Goal: Task Accomplishment & Management: Use online tool/utility

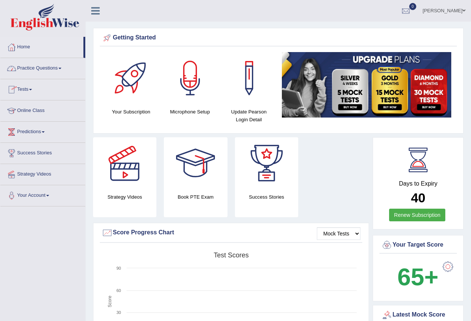
click at [28, 87] on link "Tests" at bounding box center [42, 88] width 85 height 19
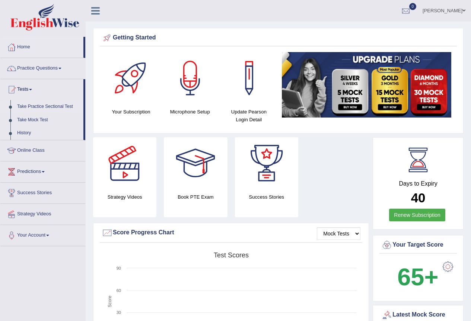
click at [41, 105] on link "Take Practice Sectional Test" at bounding box center [49, 106] width 70 height 13
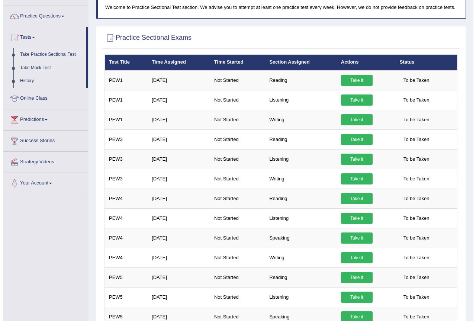
scroll to position [46, 0]
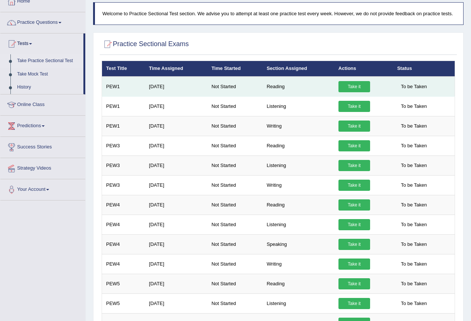
click at [349, 84] on link "Take it" at bounding box center [354, 86] width 32 height 11
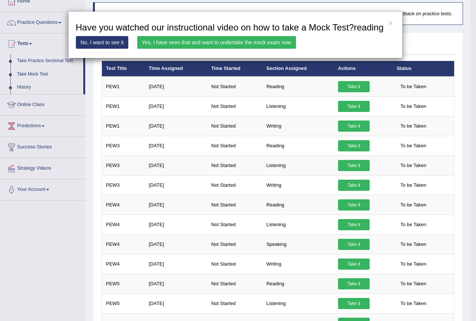
click at [101, 43] on link "No, I want to see it" at bounding box center [102, 42] width 53 height 13
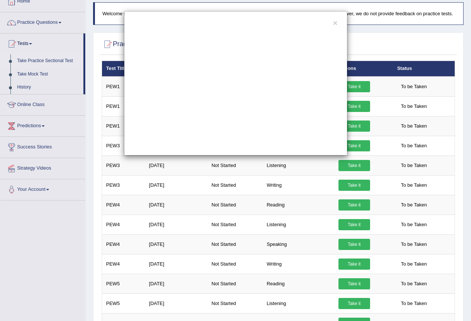
click at [331, 23] on div "×" at bounding box center [235, 83] width 223 height 144
click at [333, 23] on button "×" at bounding box center [335, 23] width 4 height 8
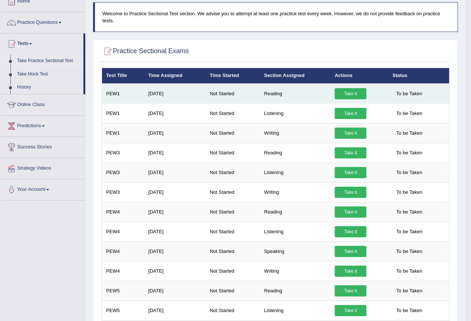
click at [355, 90] on link "Take it" at bounding box center [350, 93] width 32 height 11
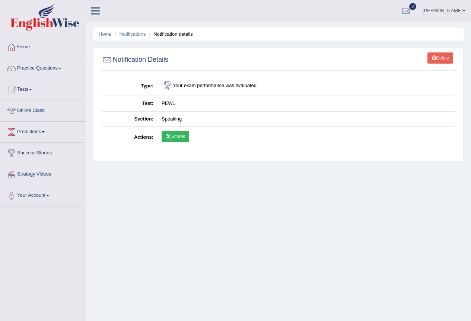
click at [174, 136] on link "Scores" at bounding box center [175, 136] width 28 height 11
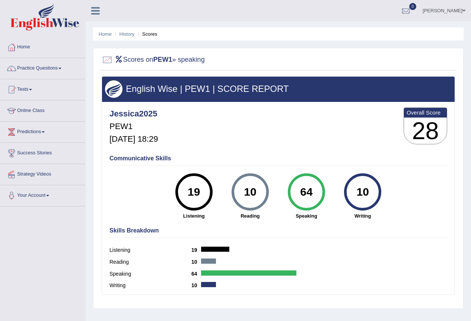
click at [57, 64] on link "Practice Questions" at bounding box center [42, 67] width 85 height 19
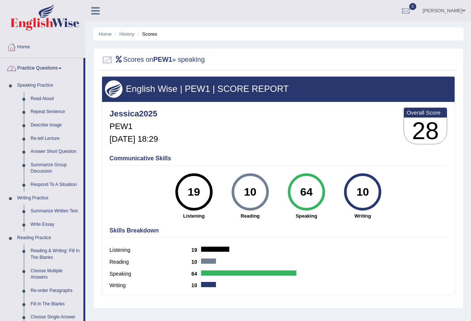
click at [55, 70] on link "Practice Questions" at bounding box center [41, 67] width 83 height 19
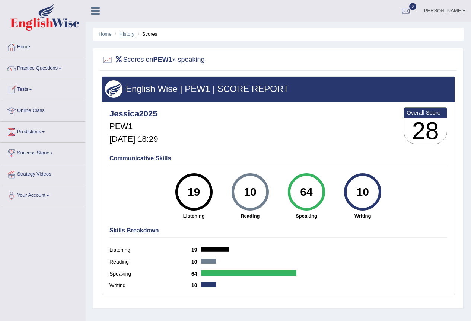
click at [130, 35] on link "History" at bounding box center [126, 34] width 15 height 6
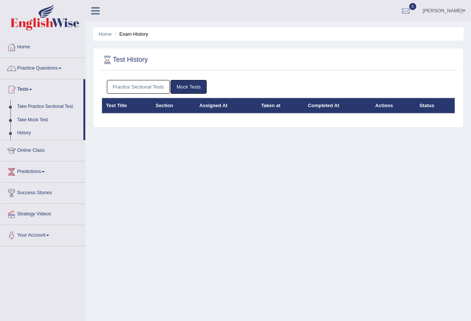
click at [138, 89] on link "Practice Sectional Tests" at bounding box center [138, 87] width 63 height 14
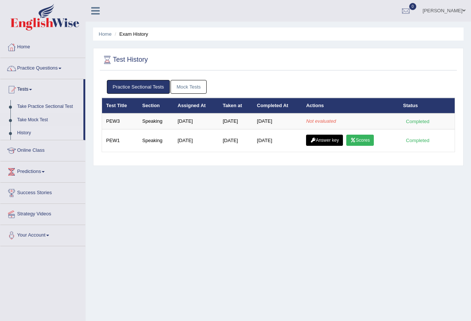
click at [45, 104] on link "Take Practice Sectional Test" at bounding box center [49, 106] width 70 height 13
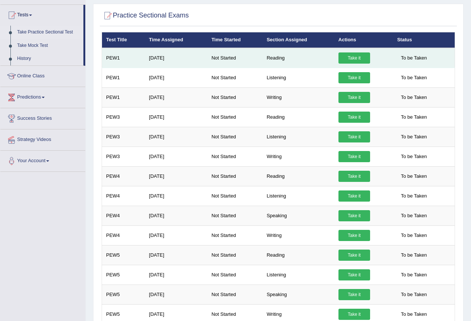
click at [352, 55] on link "Take it" at bounding box center [354, 57] width 32 height 11
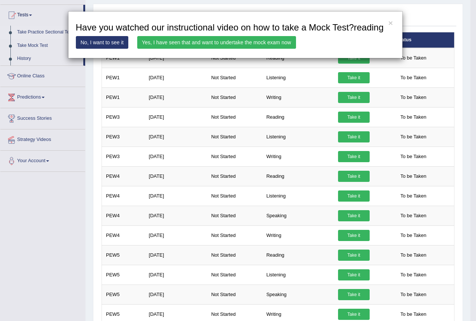
click at [246, 41] on link "Yes, I have seen that and want to undertake the mock exam now" at bounding box center [216, 42] width 159 height 13
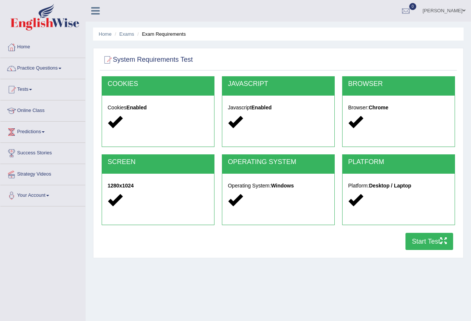
click at [430, 242] on button "Start Test" at bounding box center [429, 241] width 48 height 17
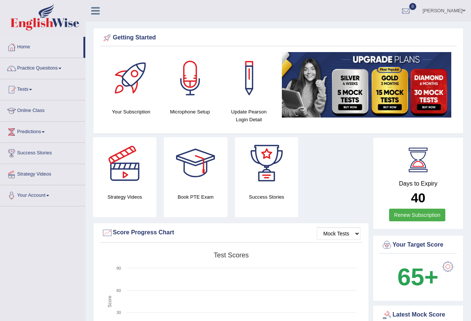
click at [41, 64] on link "Practice Questions" at bounding box center [42, 67] width 85 height 19
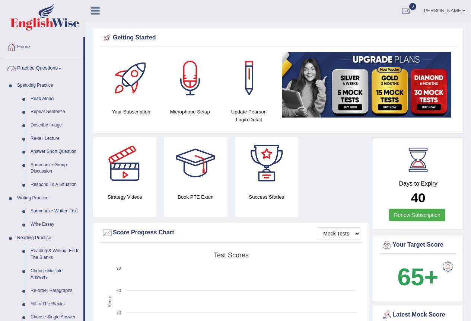
click at [51, 66] on link "Practice Questions" at bounding box center [41, 67] width 83 height 19
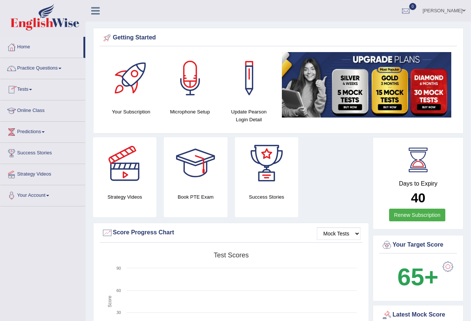
click at [26, 88] on link "Tests" at bounding box center [42, 88] width 85 height 19
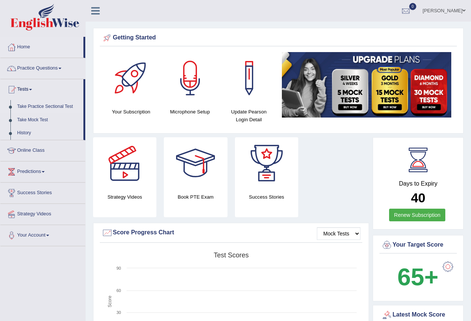
click at [32, 105] on link "Take Practice Sectional Test" at bounding box center [49, 106] width 70 height 13
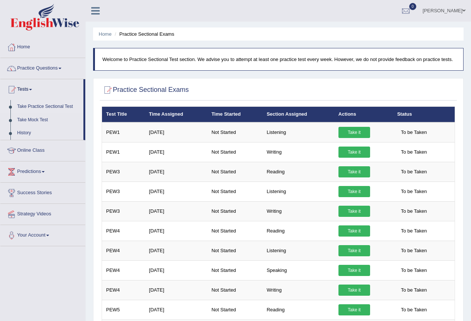
click at [102, 37] on li "Home" at bounding box center [105, 34] width 13 height 7
click at [105, 35] on link "Home" at bounding box center [105, 34] width 13 height 6
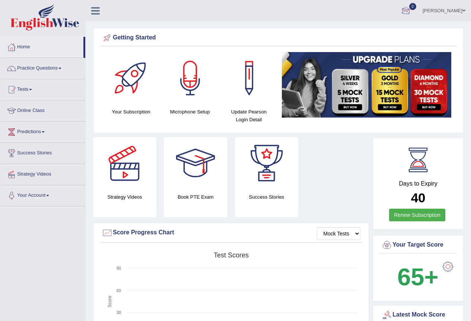
click at [409, 7] on div at bounding box center [405, 11] width 11 height 11
click at [375, 27] on link "See All Alerts" at bounding box center [360, 31] width 41 height 8
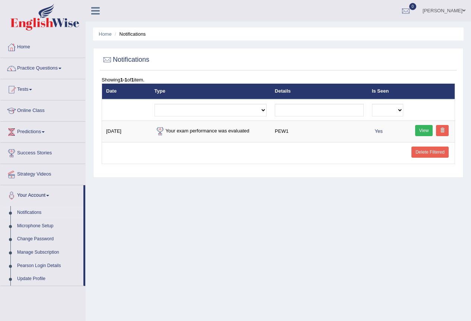
click at [133, 37] on li "Notifications" at bounding box center [129, 34] width 33 height 7
click at [383, 89] on link "Is Seen" at bounding box center [380, 91] width 17 height 6
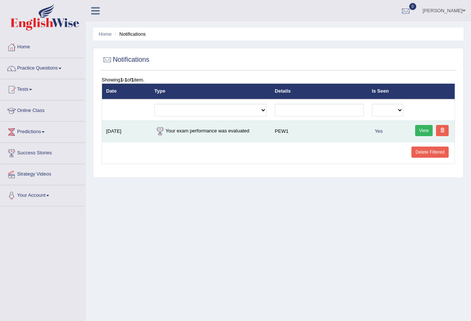
click at [234, 135] on td "Your exam performance was evaluated" at bounding box center [210, 132] width 121 height 22
click at [425, 128] on link "View" at bounding box center [424, 130] width 18 height 11
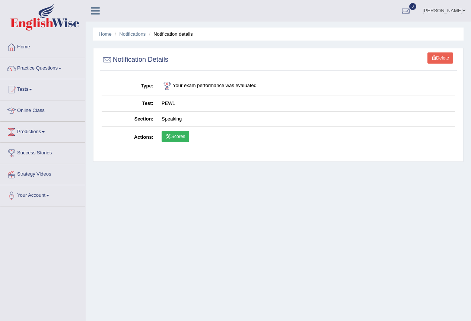
click at [182, 137] on link "Scores" at bounding box center [175, 136] width 28 height 11
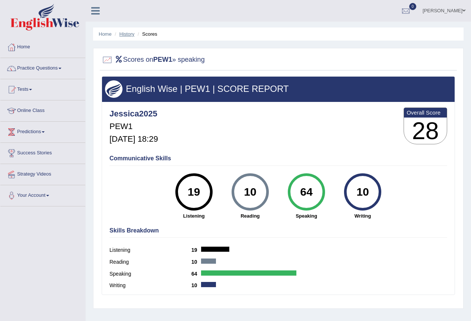
click at [132, 32] on link "History" at bounding box center [126, 34] width 15 height 6
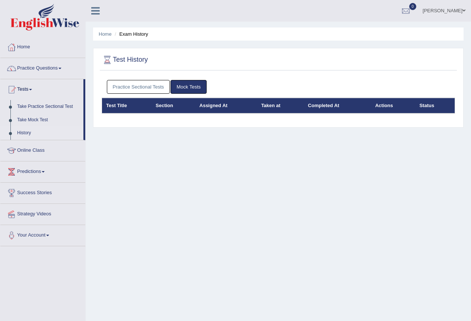
click at [150, 84] on link "Practice Sectional Tests" at bounding box center [138, 87] width 63 height 14
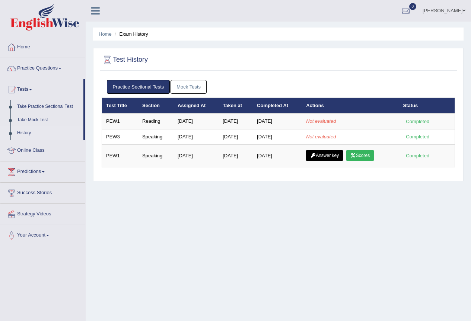
click at [25, 47] on link "Home" at bounding box center [42, 46] width 85 height 19
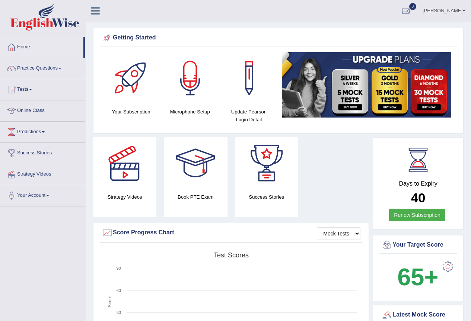
click at [33, 67] on link "Practice Questions" at bounding box center [42, 67] width 85 height 19
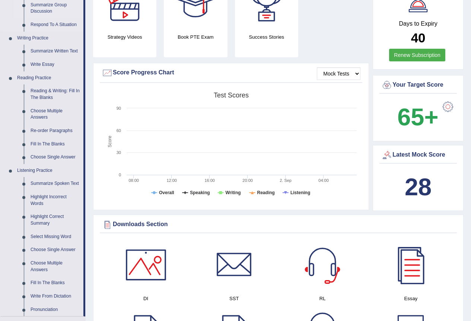
scroll to position [112, 0]
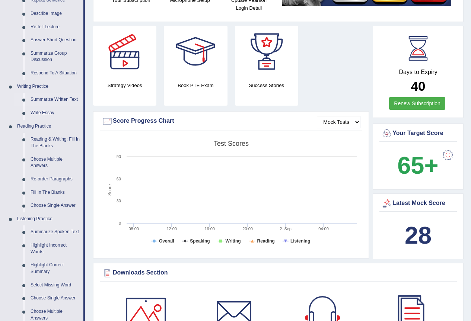
click at [57, 99] on link "Summarize Written Text" at bounding box center [55, 99] width 56 height 13
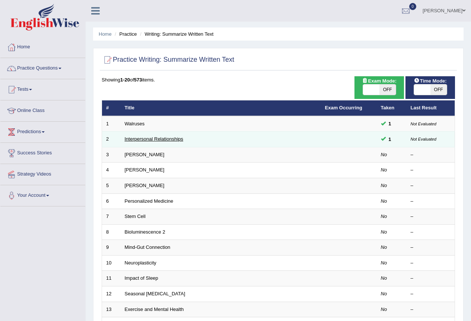
click at [148, 141] on link "Interpersonal Relationships" at bounding box center [154, 139] width 59 height 6
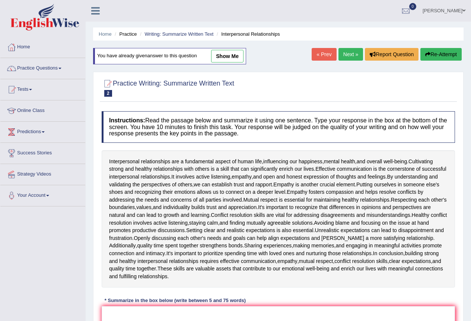
click at [222, 59] on link "show me" at bounding box center [227, 56] width 32 height 13
type textarea "Interpersonal relationships are a fundamental aspect of human life,influencing …"
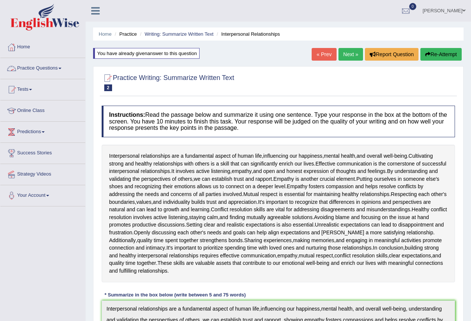
click at [38, 68] on link "Practice Questions" at bounding box center [42, 67] width 85 height 19
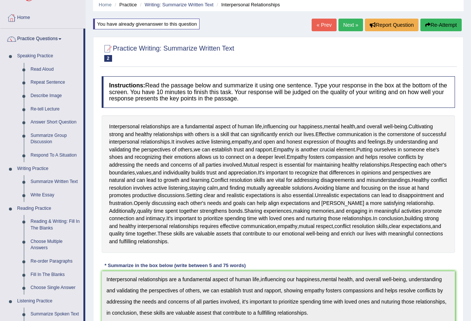
scroll to position [112, 0]
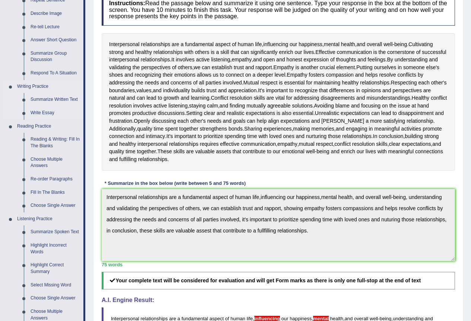
click at [46, 97] on link "Summarize Written Text" at bounding box center [55, 99] width 56 height 13
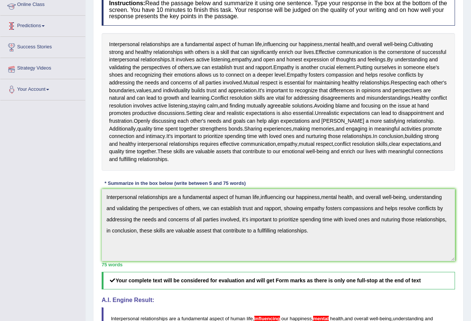
scroll to position [128, 0]
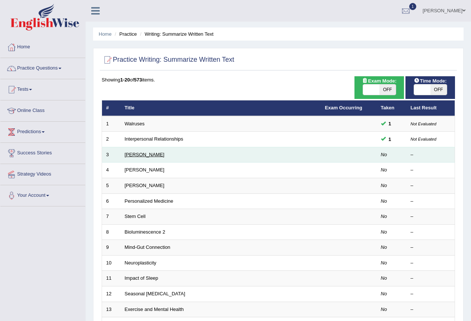
click at [147, 155] on link "[PERSON_NAME]" at bounding box center [145, 155] width 40 height 6
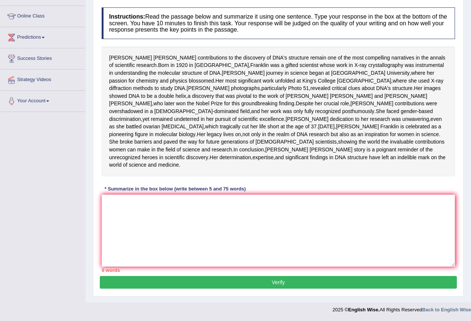
scroll to position [125, 0]
click at [140, 208] on textarea at bounding box center [278, 231] width 353 height 72
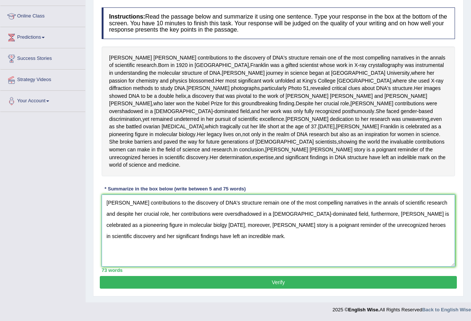
click at [242, 217] on textarea "Rosalind Franklin's contributions to the discovery of DNA's structure remain on…" at bounding box center [278, 231] width 353 height 72
click at [241, 218] on textarea "Rosalind Franklin's contributions to the discovery of DNA's structure remain on…" at bounding box center [278, 231] width 353 height 72
click at [380, 220] on textarea "Rosalind Franklin's contributions to the discovery of DNA's structure remain on…" at bounding box center [278, 231] width 353 height 72
click at [381, 214] on textarea "Rosalind Franklin's contributions to the discovery of DNA's structure remain on…" at bounding box center [278, 231] width 353 height 72
type textarea "Rosalind Franklin's contributions to the discovery of DNA's structure remain on…"
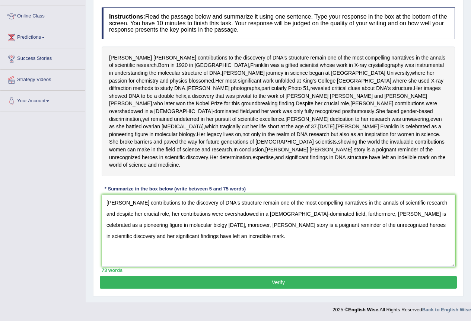
click at [210, 278] on button "Verify" at bounding box center [278, 282] width 357 height 13
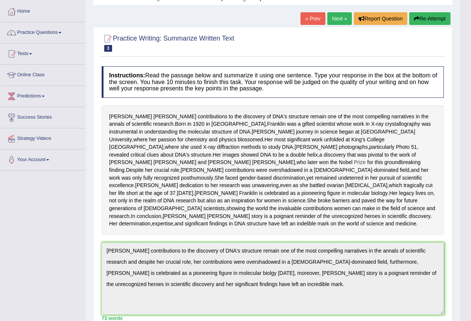
scroll to position [31, 0]
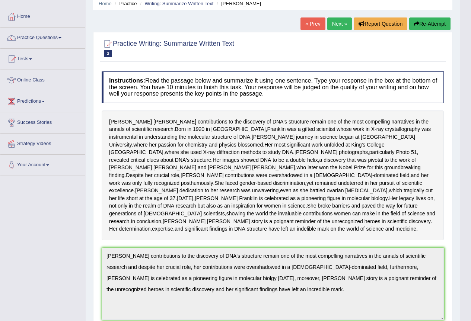
click at [341, 26] on link "Next »" at bounding box center [339, 23] width 25 height 13
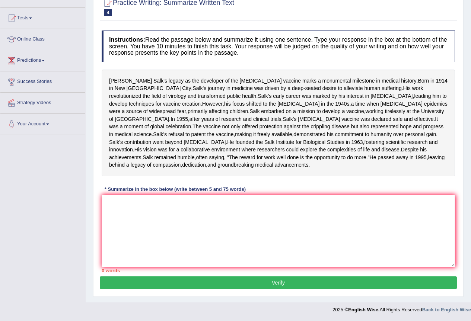
scroll to position [110, 0]
click at [131, 201] on textarea at bounding box center [278, 231] width 353 height 72
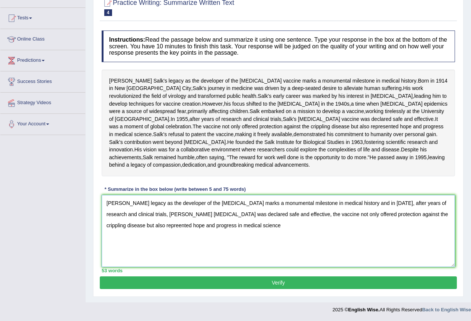
click at [241, 214] on textarea "Jonas Salk's legacy as the developer of the polio vaccine marks a monumental mi…" at bounding box center [278, 231] width 353 height 72
click at [139, 215] on textarea "Jonas Salk's legacy as the developer of the polio vaccine marks a monumental mi…" at bounding box center [278, 231] width 353 height 72
click at [297, 214] on textarea "Jonas Salk's legacy as the developer of the polio vaccine marks a monumental mi…" at bounding box center [278, 231] width 353 height 72
click at [240, 227] on textarea "Jonas Salk's legacy as the developer of the polio vaccine marks a monumental mi…" at bounding box center [278, 231] width 353 height 72
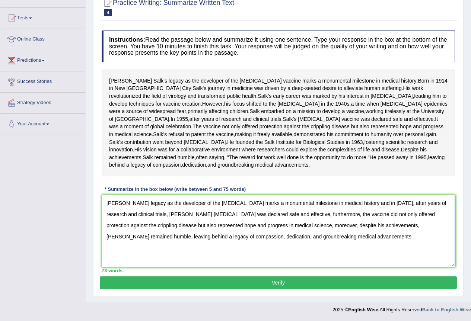
click at [354, 205] on textarea "Jonas Salk's legacy as the developer of the polio vaccine marks a monumental mi…" at bounding box center [278, 231] width 353 height 72
click at [355, 205] on textarea "Jonas Salk's legacy as the developer of the polio vaccine marks a monumental mi…" at bounding box center [278, 231] width 353 height 72
click at [354, 205] on textarea "Jonas Salk's legacy as the developer of the polio vaccine marks a monumental mi…" at bounding box center [278, 231] width 353 height 72
click at [385, 204] on textarea "Jonas Salk's legacy as the developer of the polio vaccine marks a monumental mi…" at bounding box center [278, 231] width 353 height 72
click at [303, 215] on textarea "Jonas Salk's legacy as the developer of the polio vaccine marks a monumental mi…" at bounding box center [278, 231] width 353 height 72
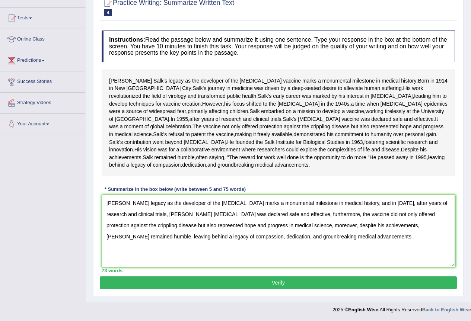
click at [303, 215] on textarea "Jonas Salk's legacy as the developer of the polio vaccine marks a monumental mi…" at bounding box center [278, 231] width 353 height 72
click at [126, 225] on textarea "Jonas Salk's legacy as the developer of the polio vaccine marks a monumental mi…" at bounding box center [278, 231] width 353 height 72
click at [141, 246] on textarea "Jonas Salk's legacy as the developer of the polio vaccine marks a monumental mi…" at bounding box center [278, 231] width 353 height 72
click at [365, 230] on textarea "Jonas Salk's legacy as the developer of the polio vaccine marks a monumental mi…" at bounding box center [278, 231] width 353 height 72
type textarea "Jonas Salk's legacy as the developer of the polio vaccine marks a monumental mi…"
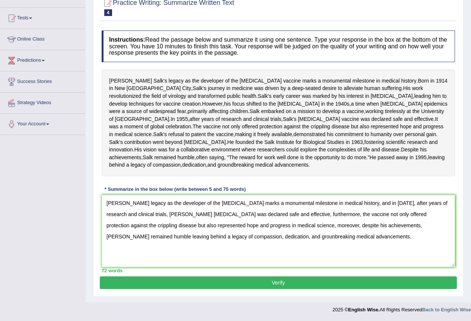
click at [303, 279] on button "Verify" at bounding box center [278, 282] width 357 height 13
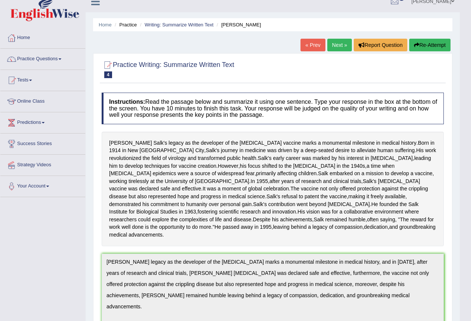
scroll to position [0, 0]
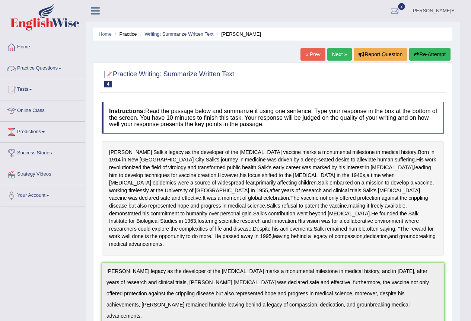
click at [28, 64] on link "Practice Questions" at bounding box center [42, 67] width 85 height 19
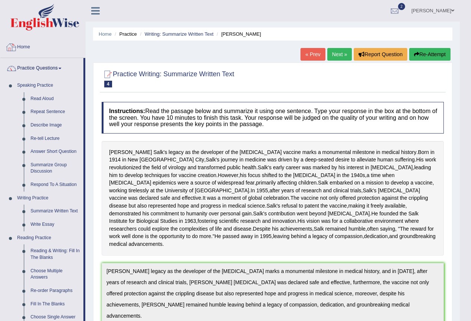
click at [29, 49] on link "Home" at bounding box center [42, 46] width 85 height 19
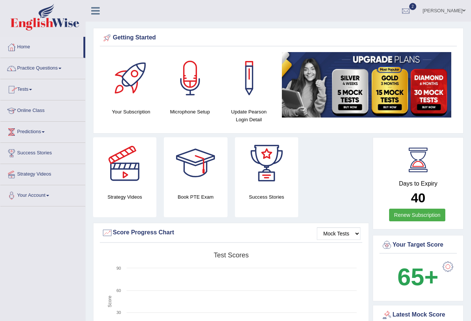
click at [30, 87] on link "Tests" at bounding box center [42, 88] width 85 height 19
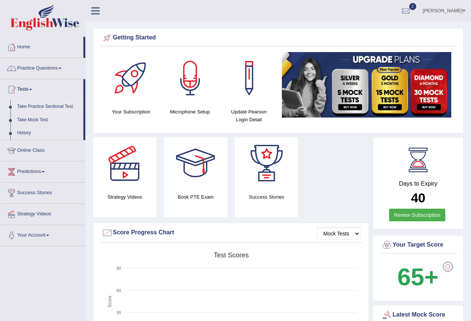
click at [38, 104] on link "Take Practice Sectional Test" at bounding box center [49, 106] width 70 height 13
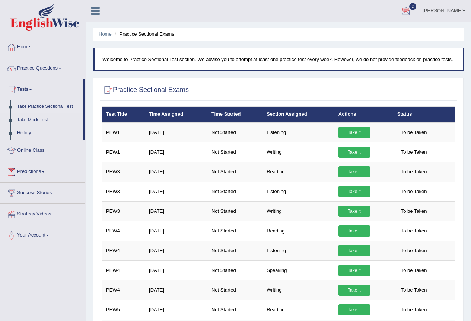
click at [403, 9] on div at bounding box center [405, 11] width 11 height 11
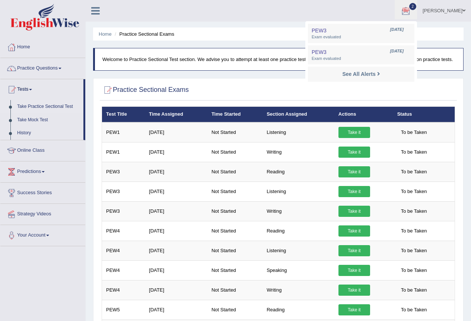
click at [328, 71] on div "See All Alerts" at bounding box center [360, 74] width 99 height 8
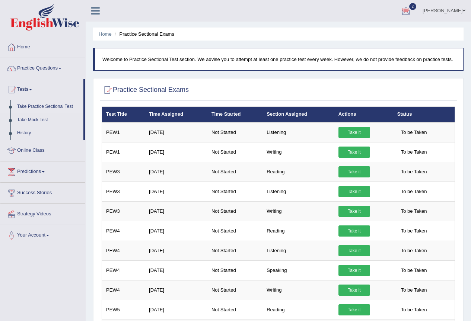
click at [167, 36] on li "Practice Sectional Exams" at bounding box center [143, 34] width 61 height 7
click at [409, 10] on div at bounding box center [405, 11] width 11 height 11
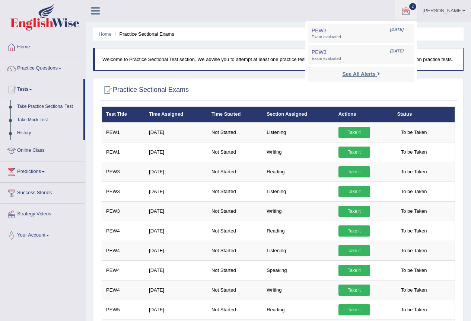
click at [358, 71] on strong "See All Alerts" at bounding box center [358, 74] width 33 height 6
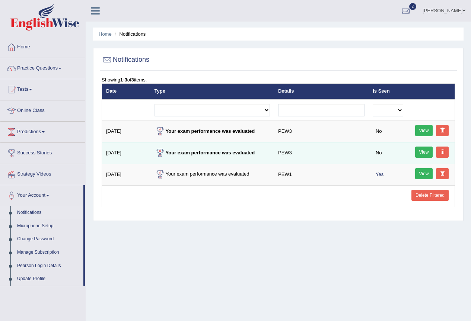
click at [425, 149] on link "View" at bounding box center [424, 152] width 18 height 11
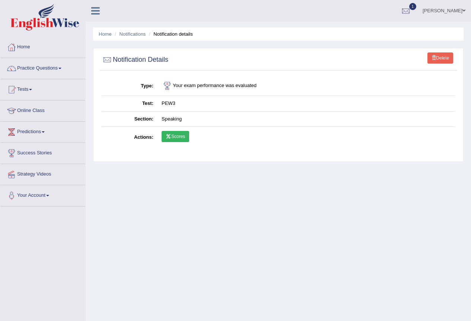
click at [182, 138] on link "Scores" at bounding box center [175, 136] width 28 height 11
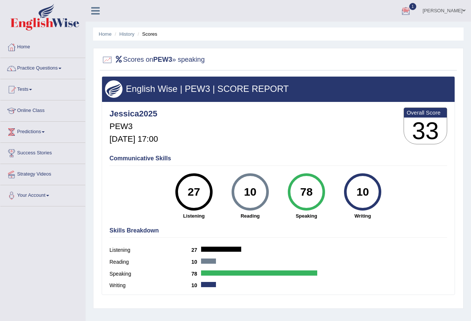
click at [409, 12] on div at bounding box center [405, 11] width 11 height 11
click at [343, 36] on span "Exam evaluated" at bounding box center [360, 37] width 99 height 6
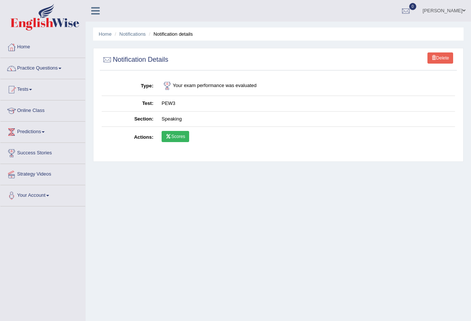
click at [179, 135] on link "Scores" at bounding box center [175, 136] width 28 height 11
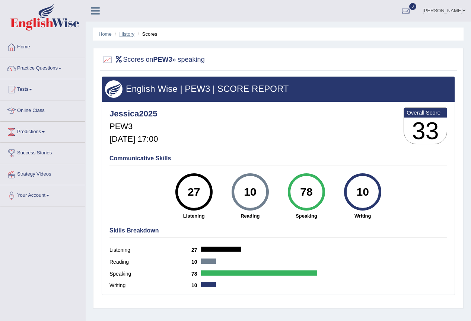
click at [130, 32] on link "History" at bounding box center [126, 34] width 15 height 6
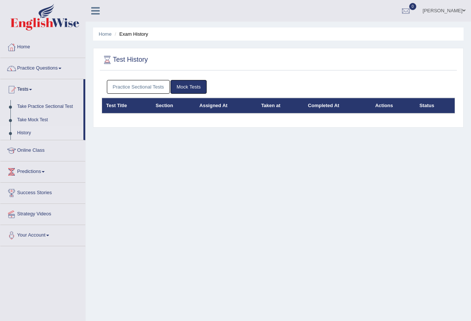
click at [134, 84] on link "Practice Sectional Tests" at bounding box center [138, 87] width 63 height 14
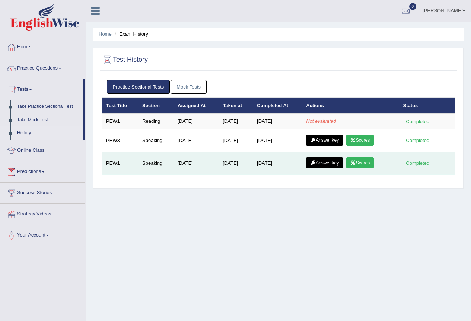
click at [356, 163] on icon at bounding box center [353, 163] width 6 height 4
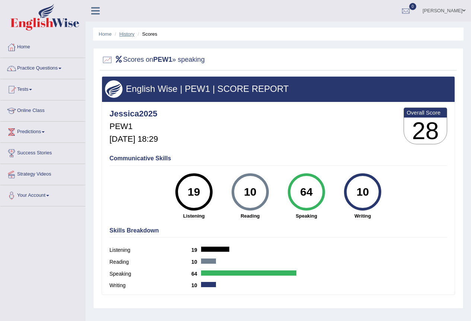
click at [131, 33] on link "History" at bounding box center [126, 34] width 15 height 6
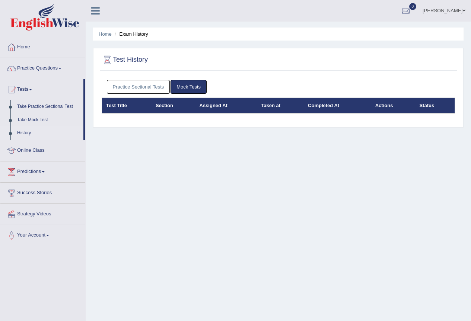
click at [145, 85] on link "Practice Sectional Tests" at bounding box center [138, 87] width 63 height 14
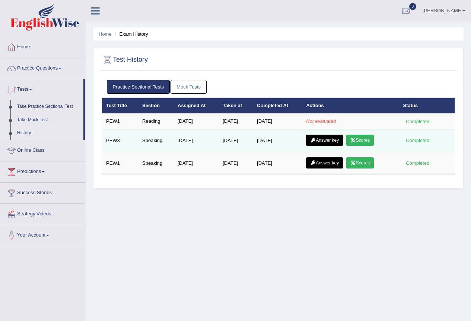
click at [366, 140] on link "Scores" at bounding box center [360, 140] width 28 height 11
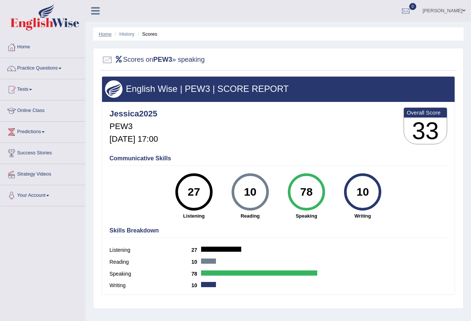
click at [111, 36] on link "Home" at bounding box center [105, 34] width 13 height 6
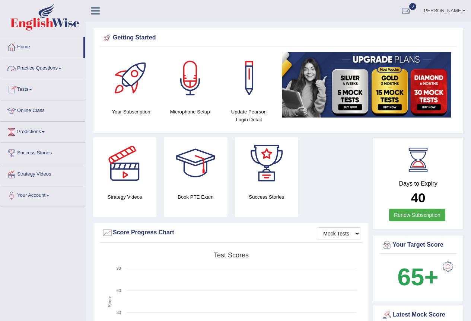
click at [29, 86] on link "Tests" at bounding box center [42, 88] width 85 height 19
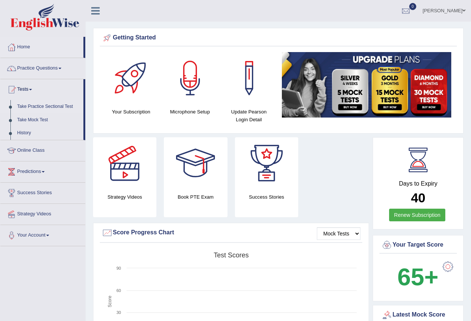
click at [34, 103] on link "Take Practice Sectional Test" at bounding box center [49, 106] width 70 height 13
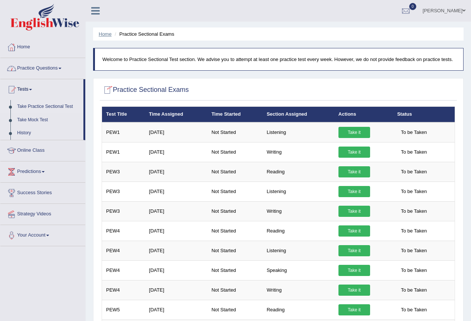
click at [109, 33] on link "Home" at bounding box center [105, 34] width 13 height 6
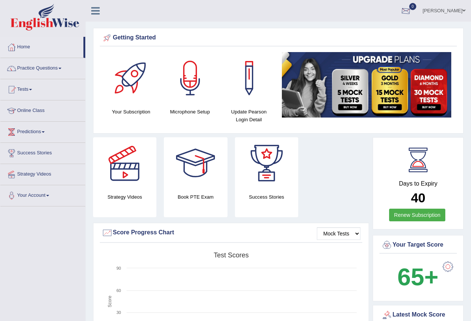
click at [405, 10] on div at bounding box center [405, 11] width 11 height 11
click at [363, 29] on strong "See All Alerts" at bounding box center [358, 31] width 33 height 6
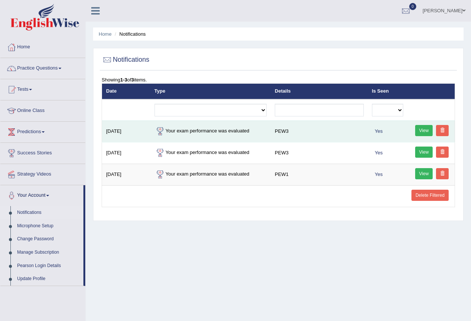
click at [421, 127] on link "View" at bounding box center [424, 130] width 18 height 11
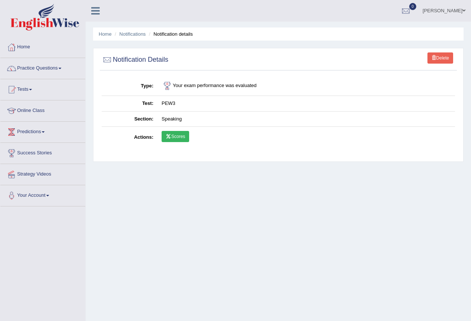
click at [173, 137] on link "Scores" at bounding box center [175, 136] width 28 height 11
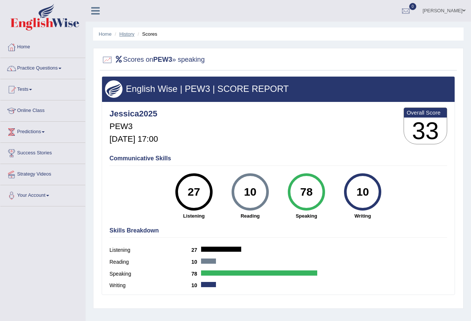
click at [126, 35] on link "History" at bounding box center [126, 34] width 15 height 6
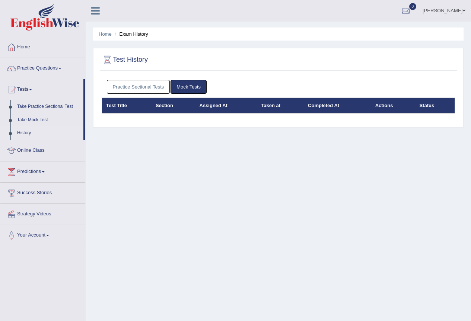
click at [148, 85] on link "Practice Sectional Tests" at bounding box center [138, 87] width 63 height 14
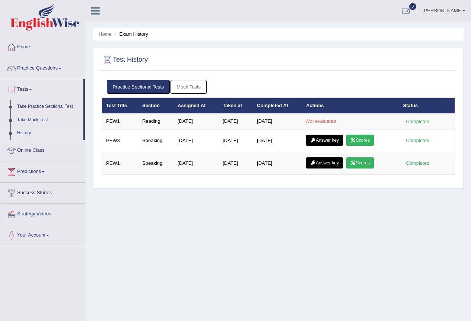
click at [128, 83] on link "Practice Sectional Tests" at bounding box center [138, 87] width 63 height 14
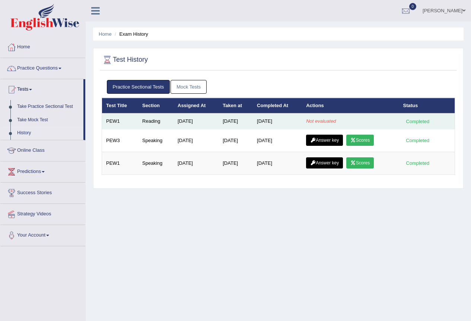
click at [339, 120] on td "Not evaluated" at bounding box center [350, 121] width 97 height 16
click at [332, 120] on em "Not evaluated" at bounding box center [321, 121] width 30 height 6
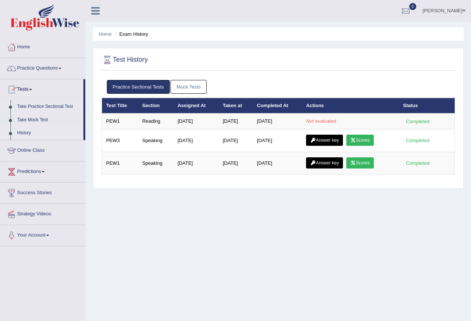
click at [38, 105] on link "Take Practice Sectional Test" at bounding box center [49, 106] width 70 height 13
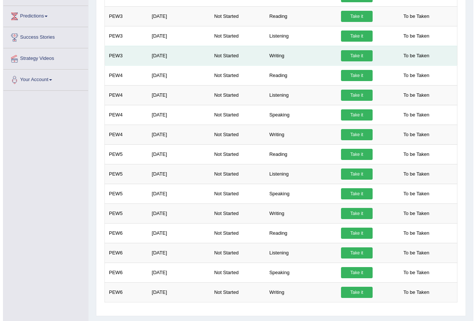
scroll to position [175, 0]
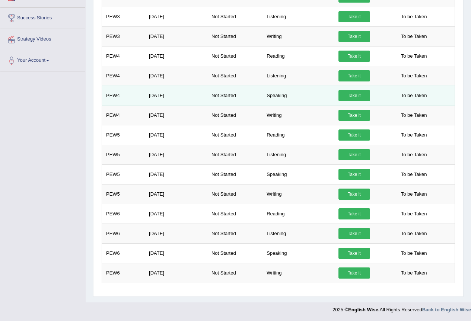
click at [351, 96] on link "Take it" at bounding box center [354, 95] width 32 height 11
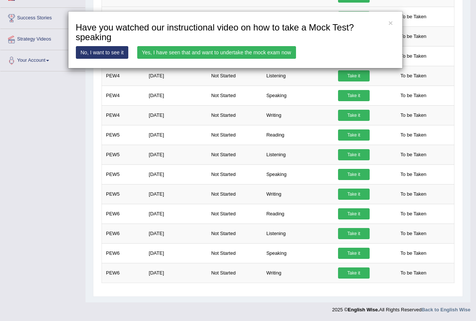
click at [217, 55] on link "Yes, I have seen that and want to undertake the mock exam now" at bounding box center [216, 52] width 159 height 13
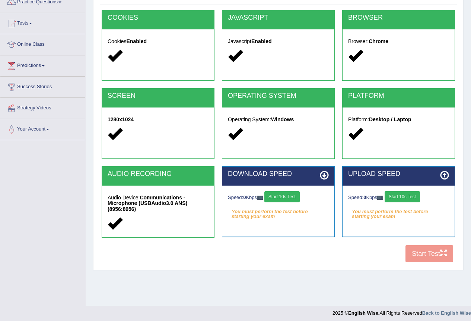
scroll to position [70, 0]
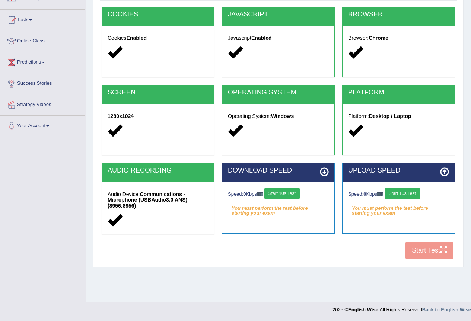
click at [292, 192] on button "Start 10s Test" at bounding box center [281, 193] width 35 height 11
click at [304, 191] on button "Start 10s Test" at bounding box center [289, 193] width 35 height 11
click at [406, 188] on button "Start 10s Test" at bounding box center [401, 193] width 35 height 11
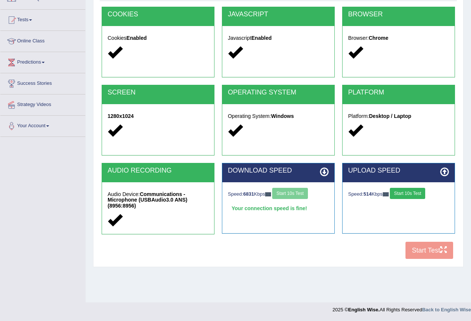
click at [324, 174] on icon at bounding box center [324, 171] width 9 height 9
click at [323, 170] on icon at bounding box center [324, 171] width 9 height 9
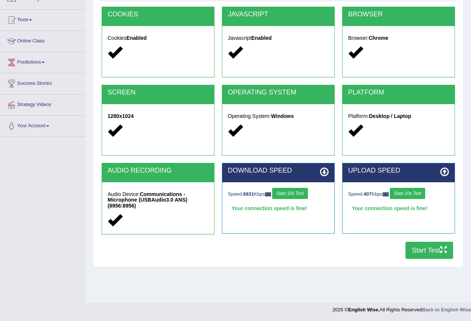
click at [442, 169] on icon at bounding box center [444, 171] width 9 height 9
click at [446, 169] on icon at bounding box center [444, 171] width 9 height 9
click at [419, 247] on button "Start Test" at bounding box center [429, 250] width 48 height 17
